Goal: Use online tool/utility: Utilize a website feature to perform a specific function

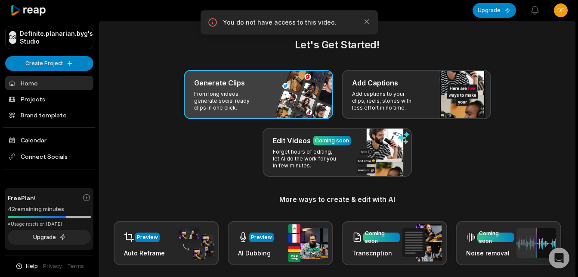
click at [210, 88] on div "Generate Clips From long videos generate social ready clips in one click." at bounding box center [258, 94] width 149 height 49
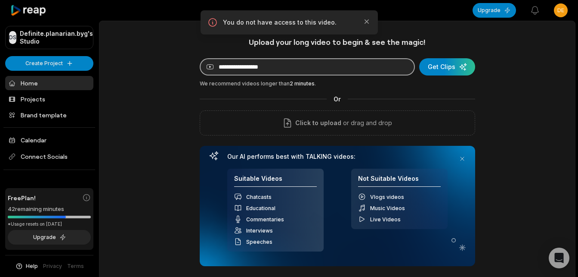
click at [260, 75] on input at bounding box center [307, 66] width 215 height 17
paste input "**********"
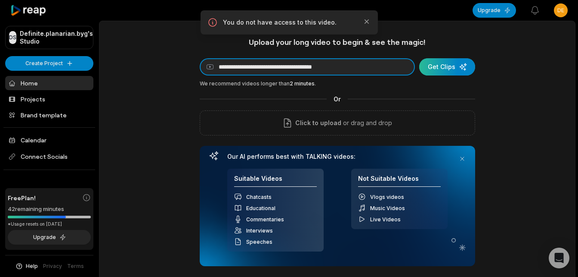
type input "**********"
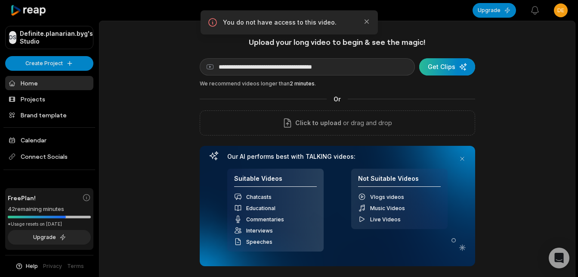
click at [442, 69] on div "submit" at bounding box center [448, 66] width 56 height 17
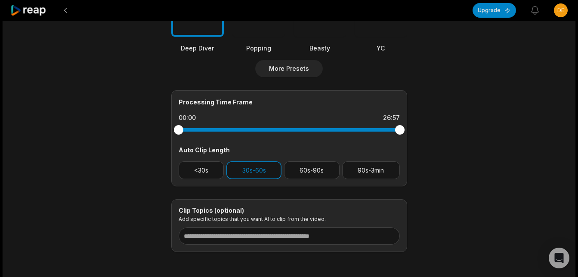
scroll to position [348, 0]
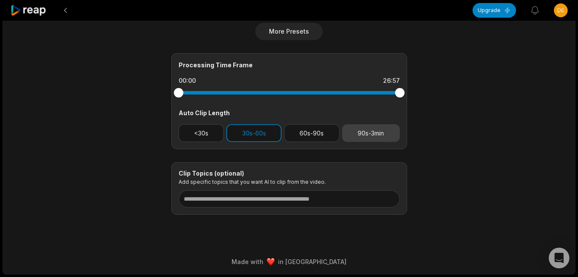
click at [317, 134] on button "60s-90s" at bounding box center [312, 133] width 56 height 18
click at [371, 134] on button "90s-3min" at bounding box center [371, 133] width 58 height 18
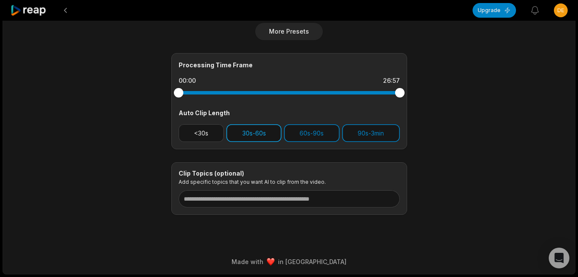
click at [256, 134] on button "30s-60s" at bounding box center [254, 133] width 55 height 18
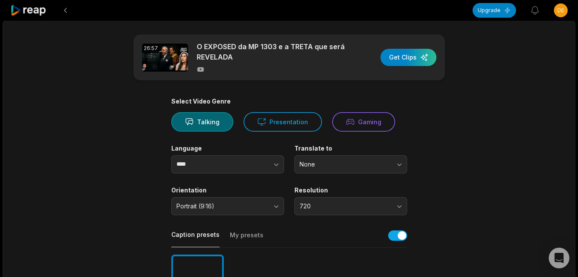
scroll to position [0, 0]
click at [417, 56] on div "button" at bounding box center [409, 57] width 56 height 17
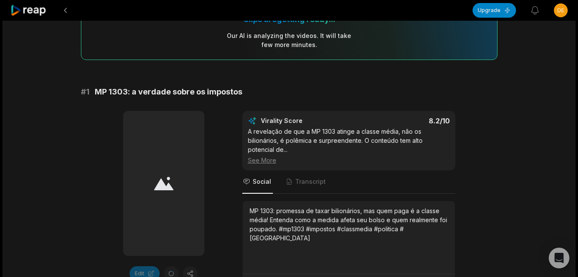
scroll to position [172, 0]
